Goal: Information Seeking & Learning: Learn about a topic

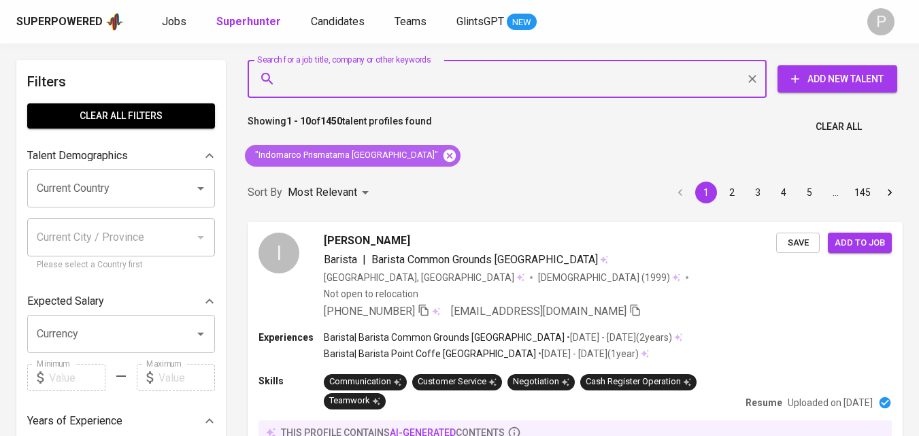
click at [443, 152] on icon at bounding box center [449, 155] width 12 height 12
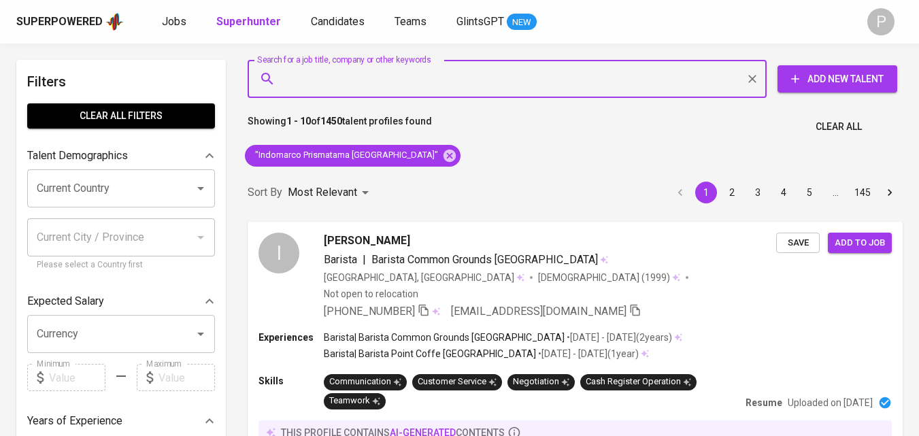
click at [405, 172] on div "Sort By Most Relevant MOST_RELEVANT 1 2 3 4 5 … 145" at bounding box center [574, 192] width 671 height 41
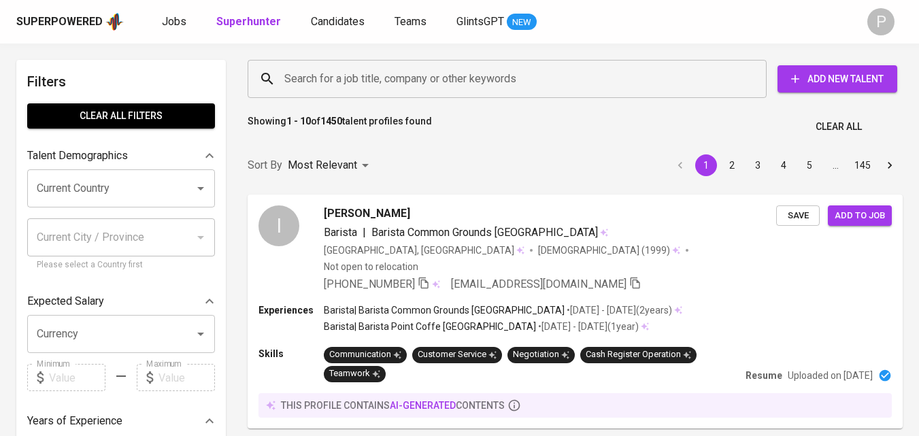
click at [405, 83] on input "Search for a job title, company or other keywords" at bounding box center [510, 79] width 459 height 26
click at [401, 80] on input "Search for a job title, company or other keywords" at bounding box center [510, 79] width 459 height 26
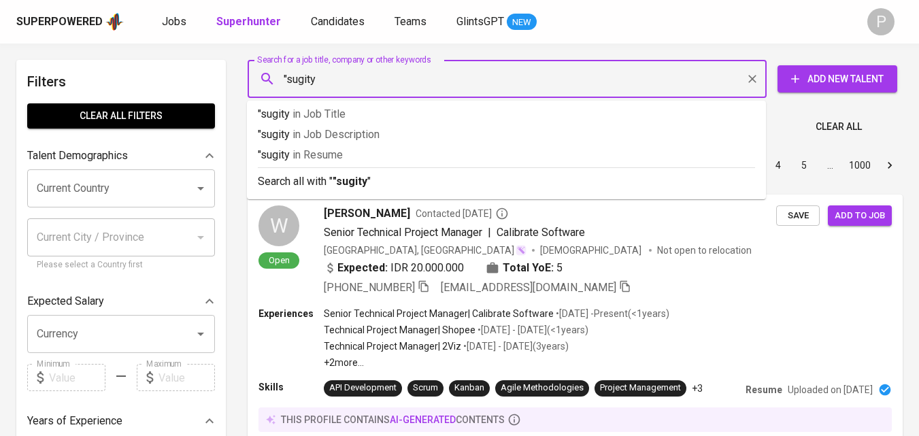
type input ""sugity""
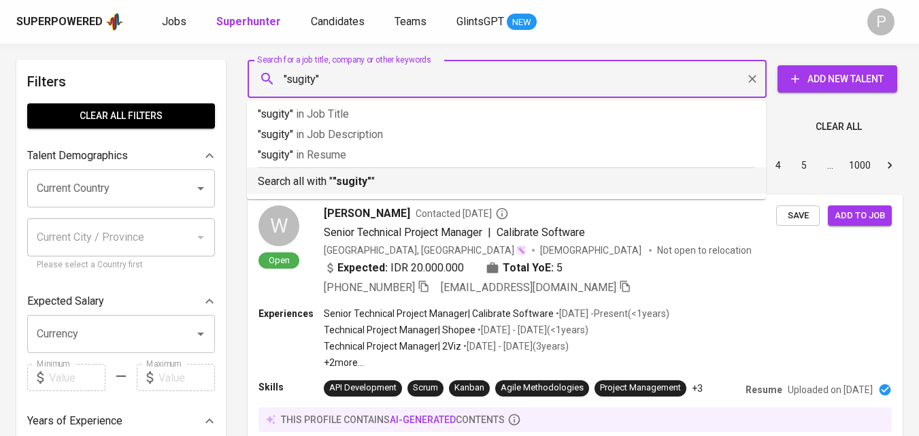
click at [335, 184] on b ""sugity"" at bounding box center [352, 181] width 39 height 13
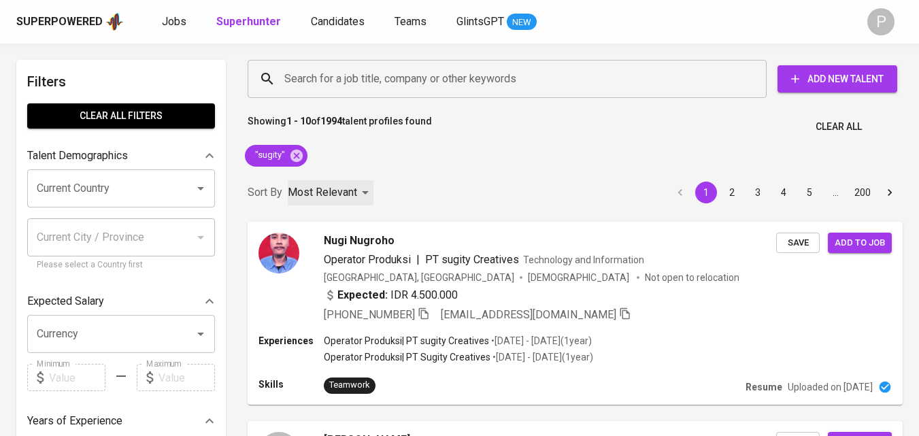
click at [362, 192] on div "Most Relevant" at bounding box center [331, 192] width 86 height 25
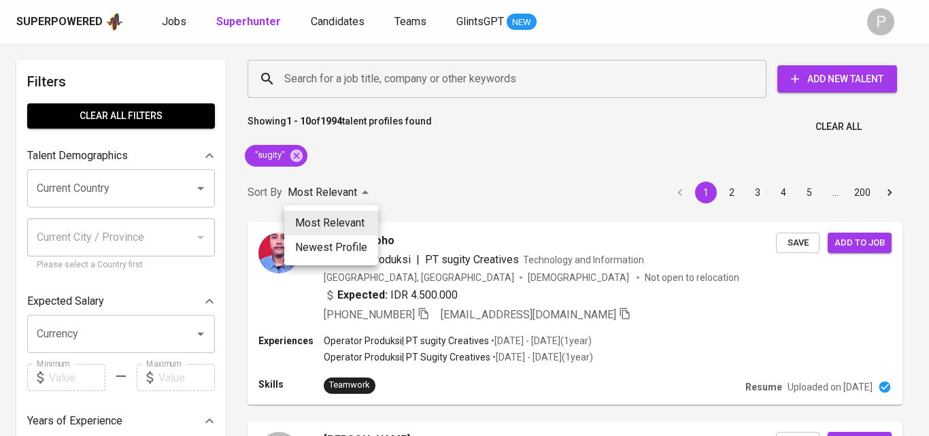
click at [352, 240] on li "Newest Profile" at bounding box center [331, 247] width 94 height 24
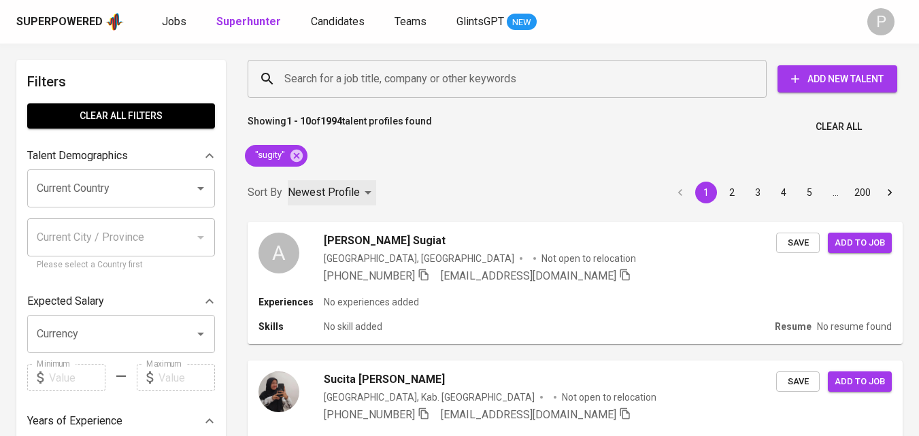
click at [369, 193] on div "Newest Profile" at bounding box center [332, 192] width 88 height 25
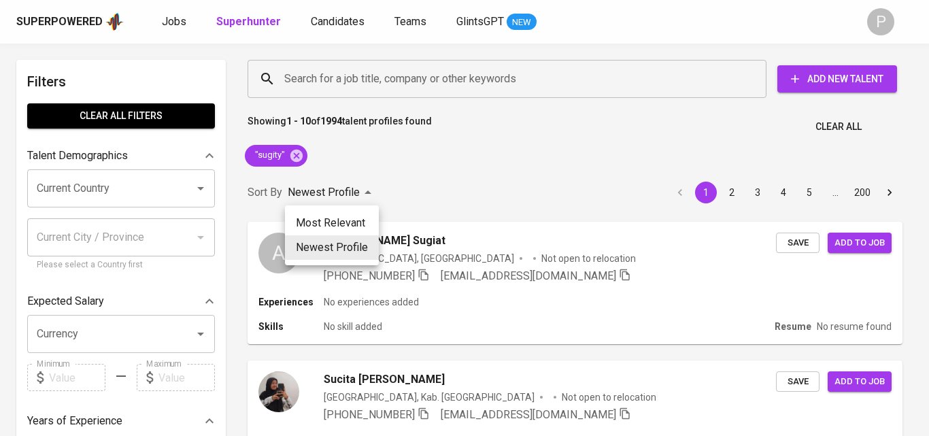
click at [341, 220] on li "Most Relevant" at bounding box center [332, 223] width 94 height 24
type input "MOST_RELEVANT"
